Goal: Book appointment/travel/reservation

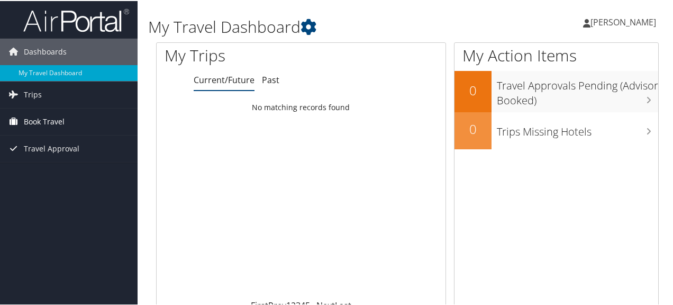
click at [53, 127] on span "Book Travel" at bounding box center [44, 120] width 41 height 26
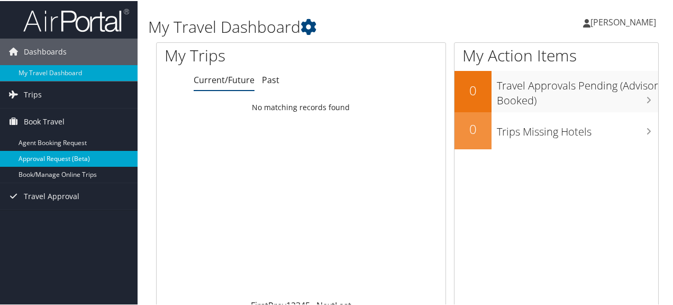
click at [45, 160] on link "Approval Request (Beta)" at bounding box center [69, 158] width 138 height 16
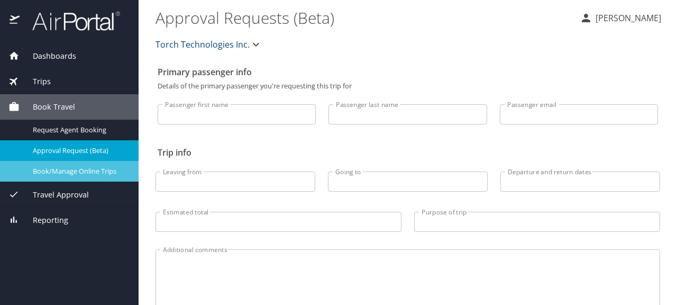
click at [54, 173] on span "Book/Manage Online Trips" at bounding box center [79, 171] width 93 height 10
